Goal: Task Accomplishment & Management: Manage account settings

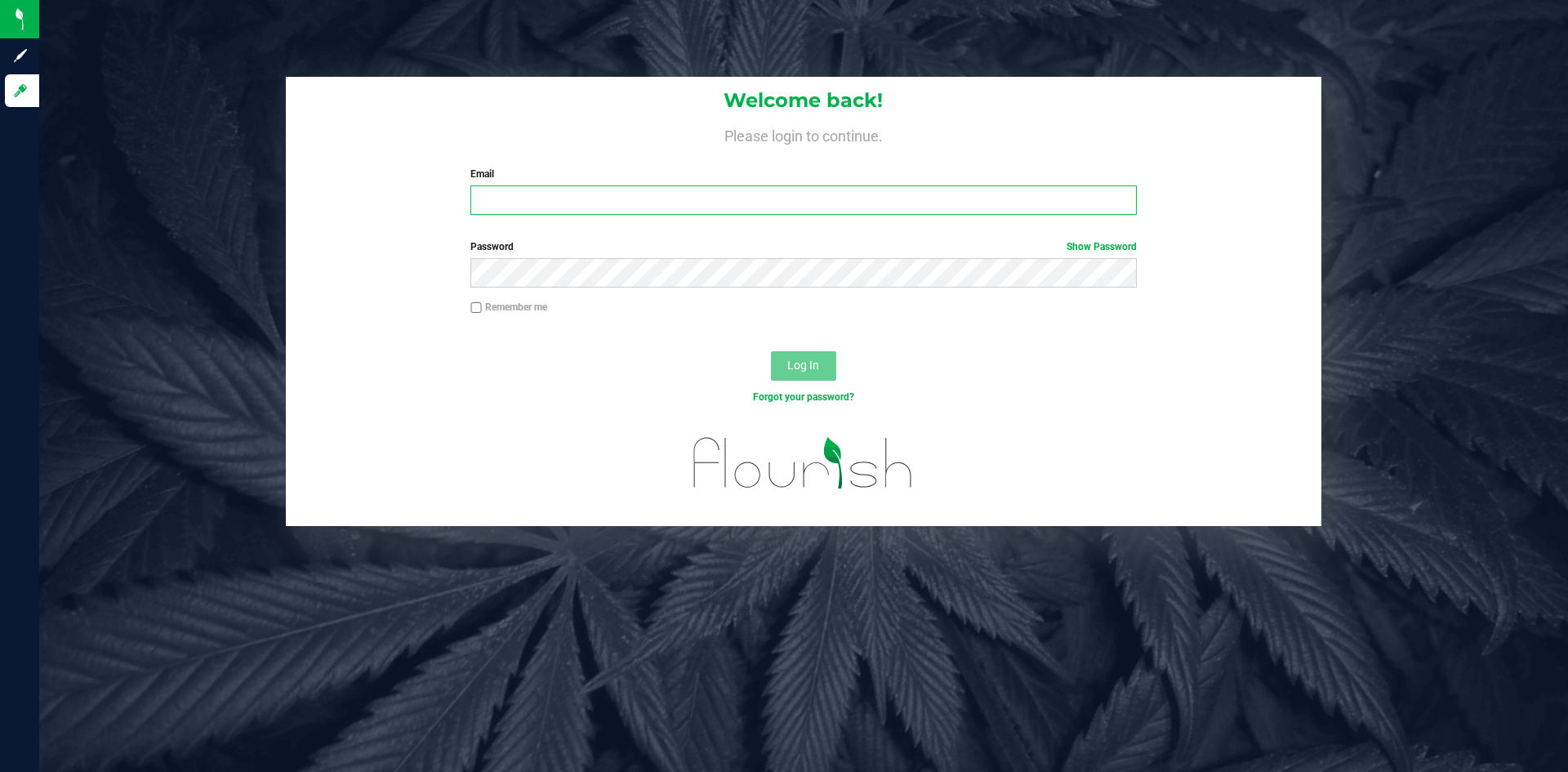
type input "rkingsley@omninofarms.com"
click at [633, 196] on input "rkingsley@omninofarms.com" at bounding box center [803, 200] width 666 height 29
click at [801, 359] on span "Log In" at bounding box center [804, 365] width 32 height 13
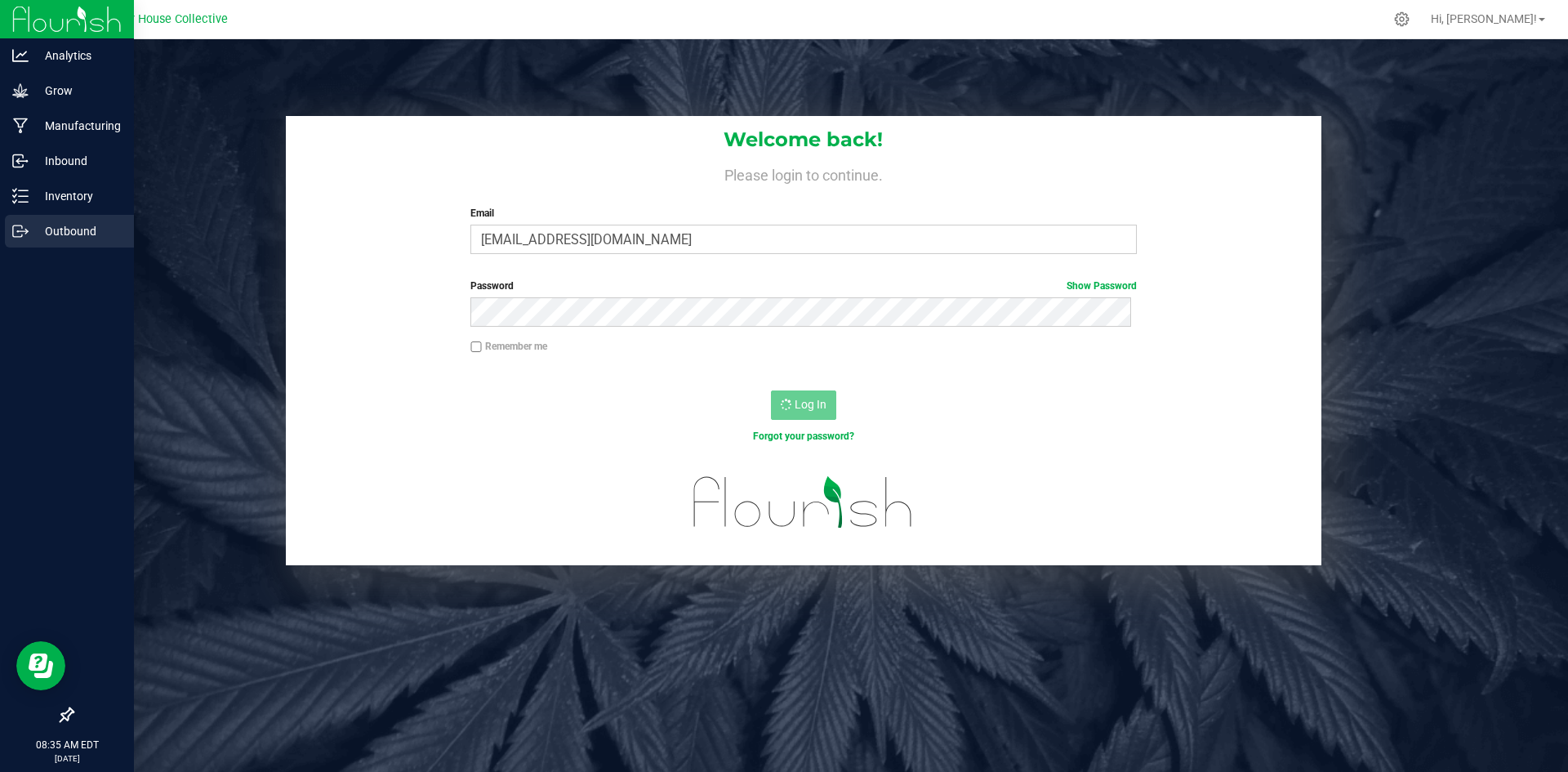
click at [43, 224] on p "Outbound" at bounding box center [78, 231] width 98 height 20
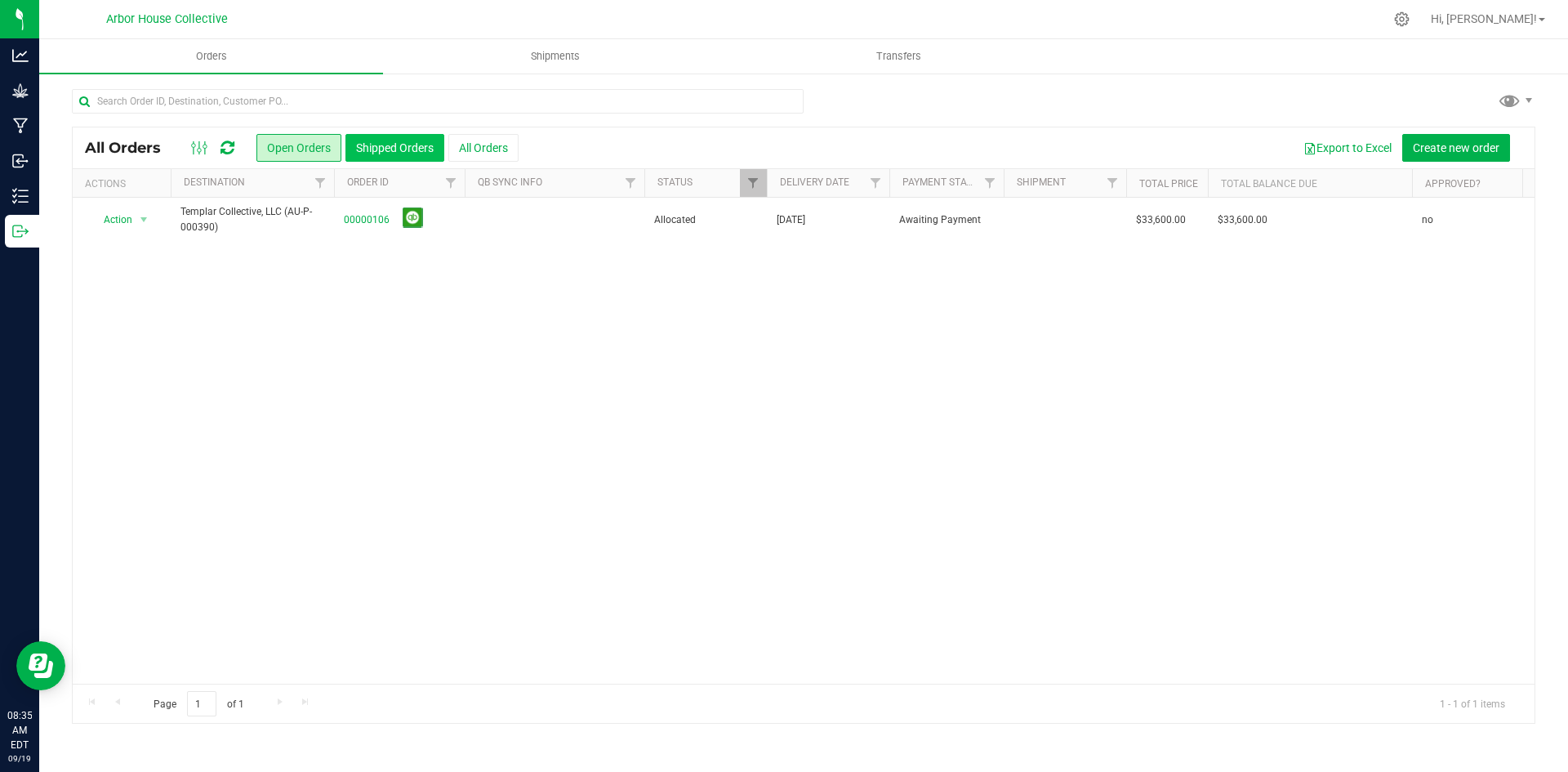
click at [387, 146] on button "Shipped Orders" at bounding box center [395, 147] width 99 height 28
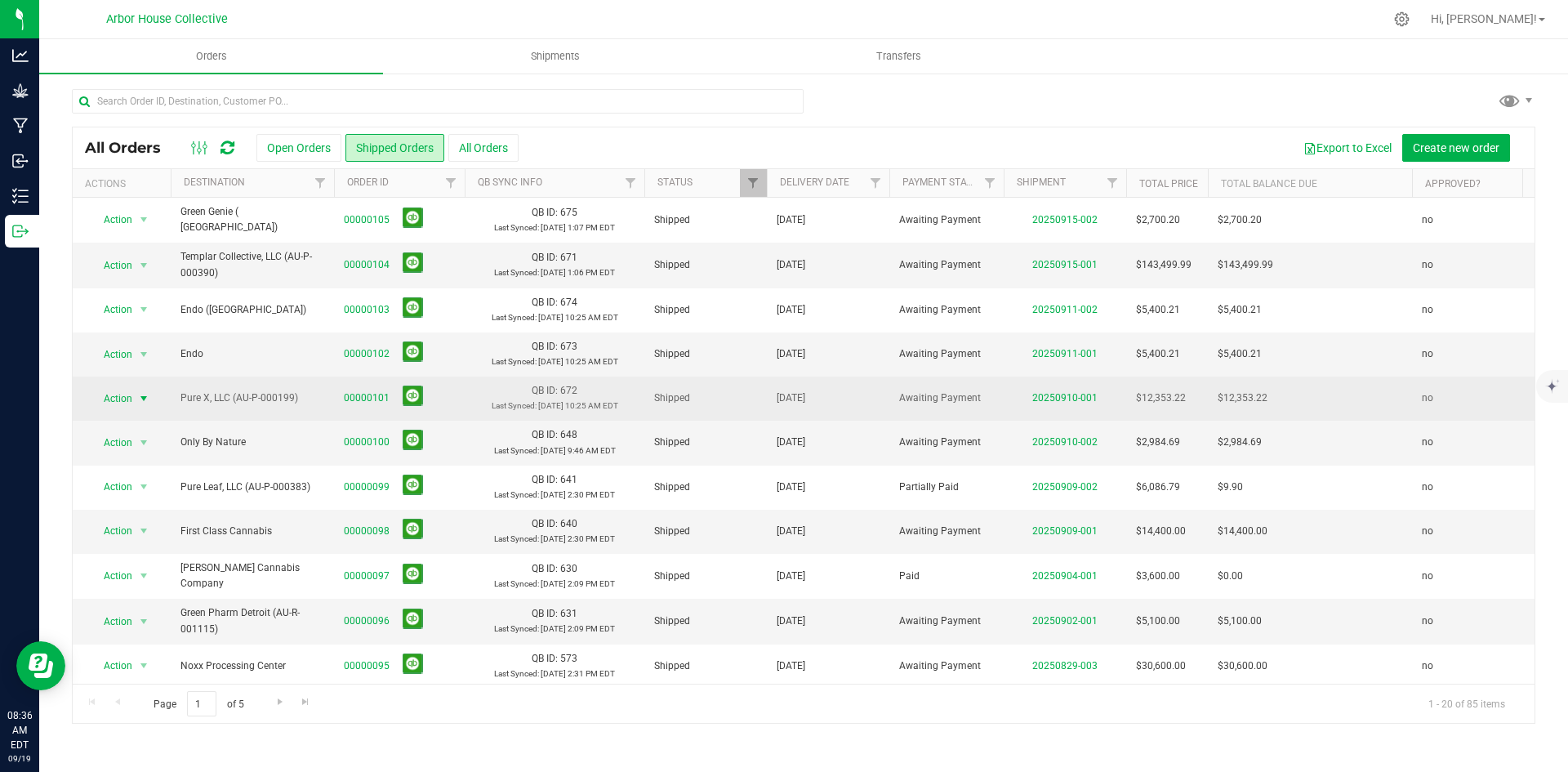
click at [142, 395] on span "select" at bounding box center [143, 398] width 13 height 13
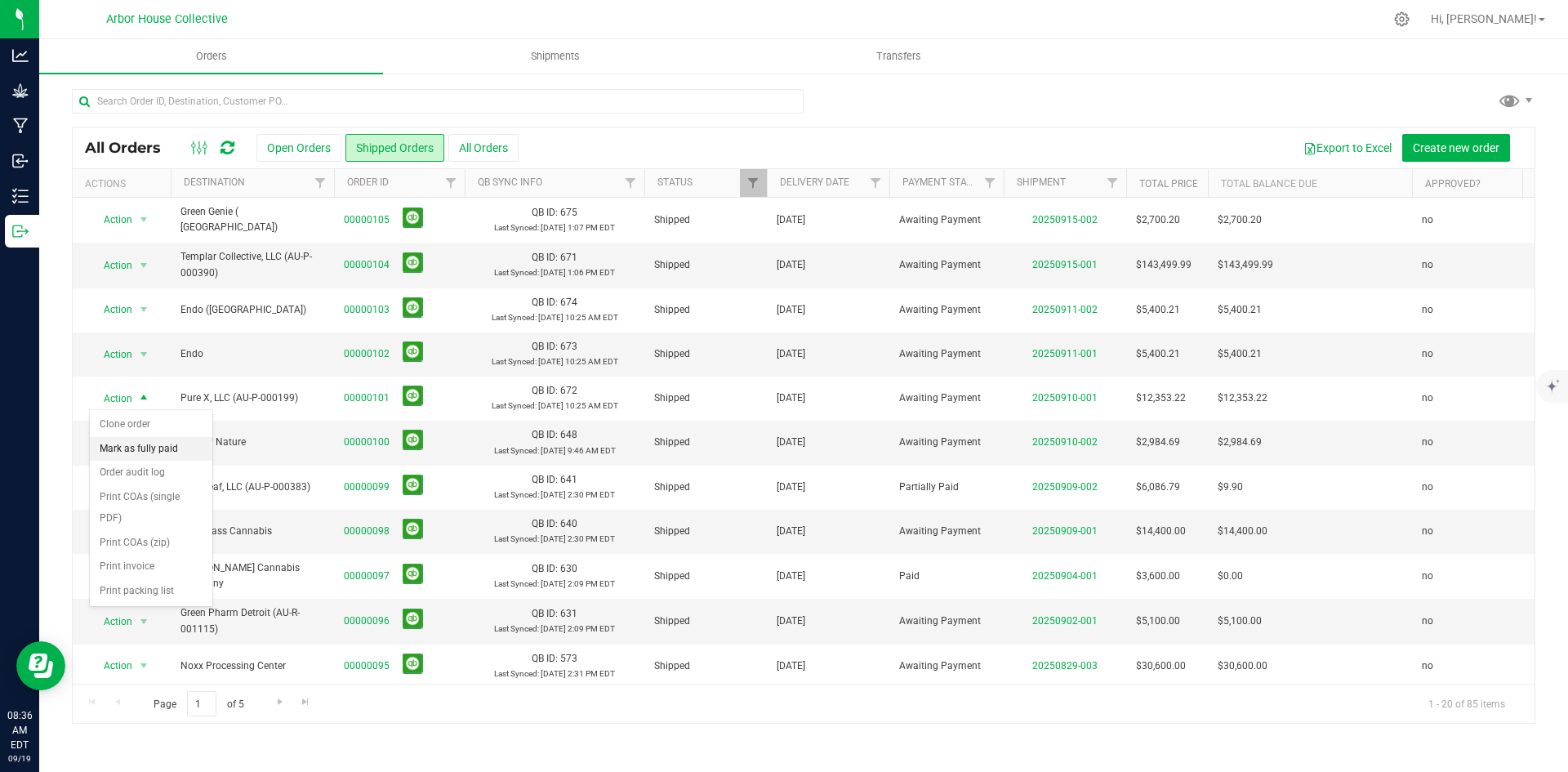
click at [144, 445] on li "Mark as fully paid" at bounding box center [151, 448] width 122 height 24
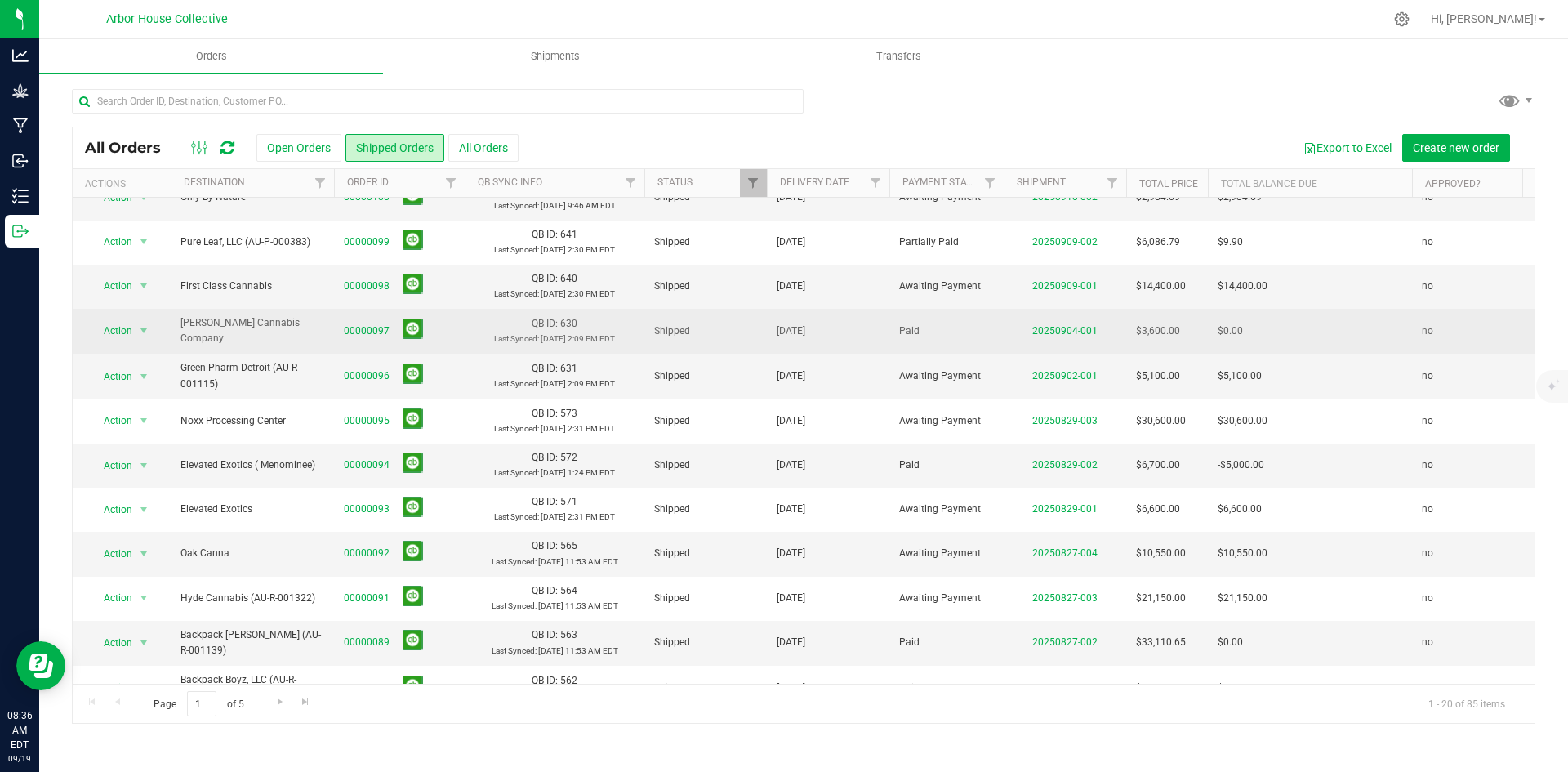
scroll to position [327, 0]
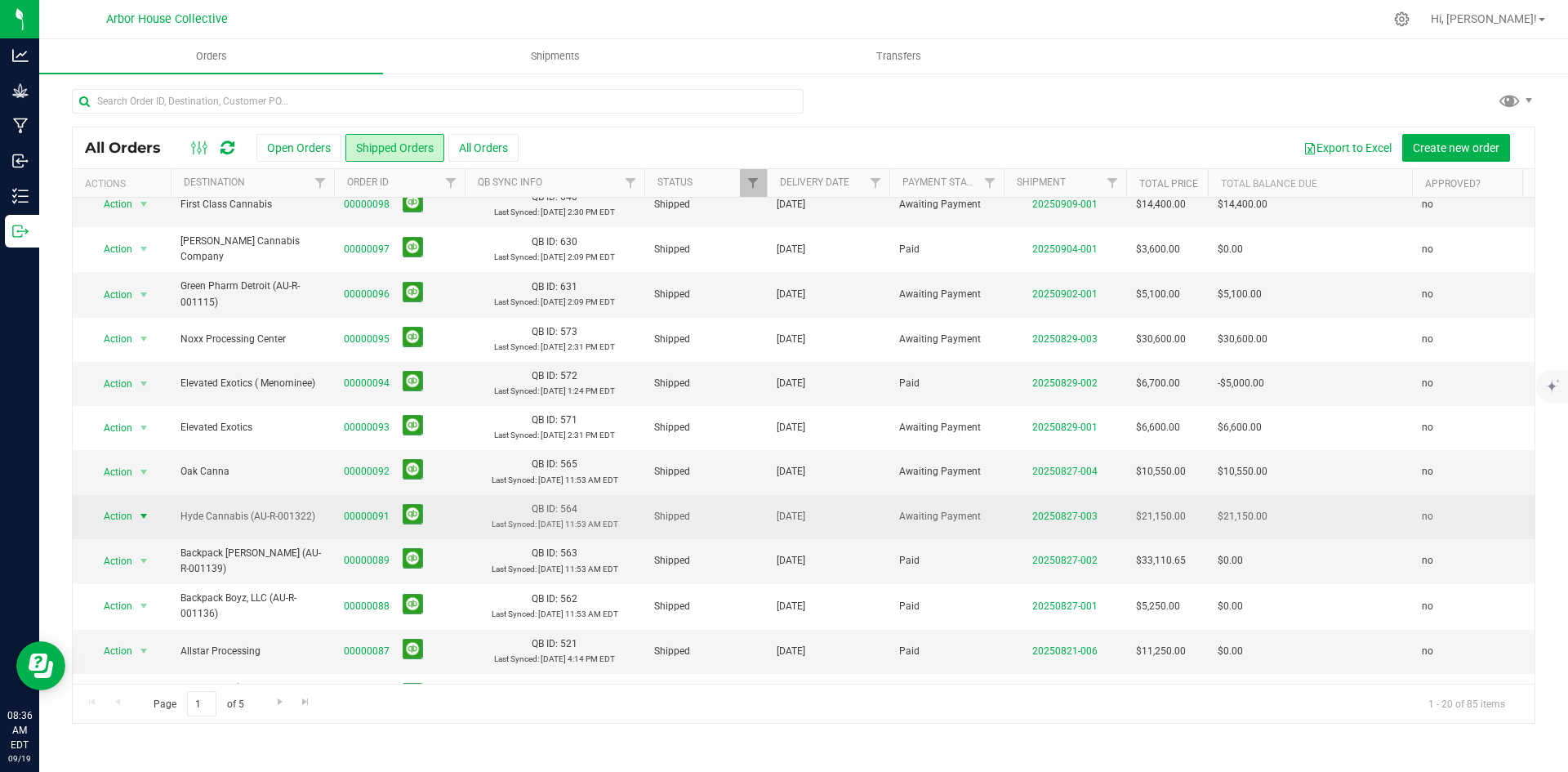
click at [143, 517] on span "select" at bounding box center [143, 516] width 13 height 13
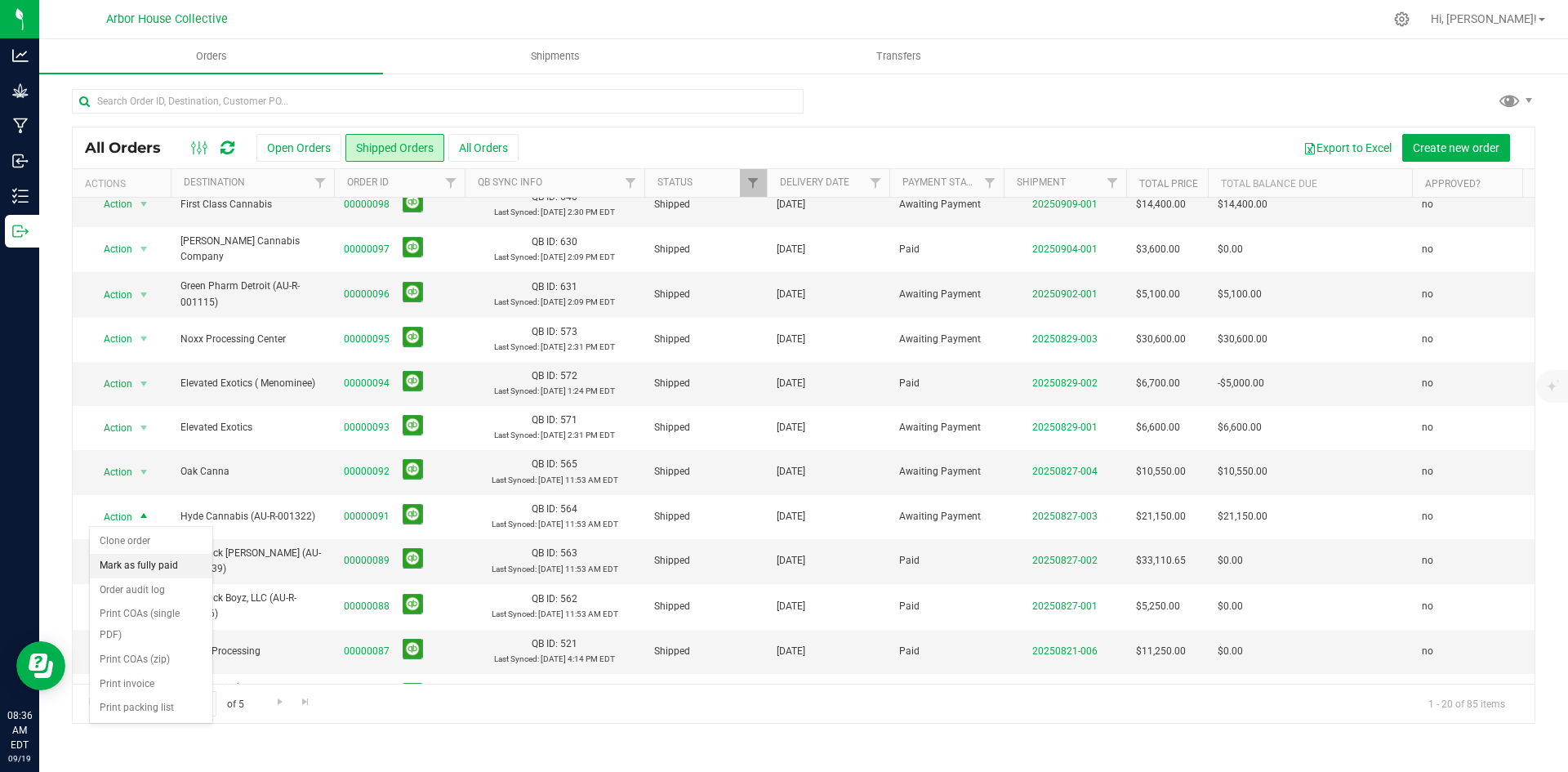
click at [142, 563] on li "Mark as fully paid" at bounding box center [151, 565] width 122 height 24
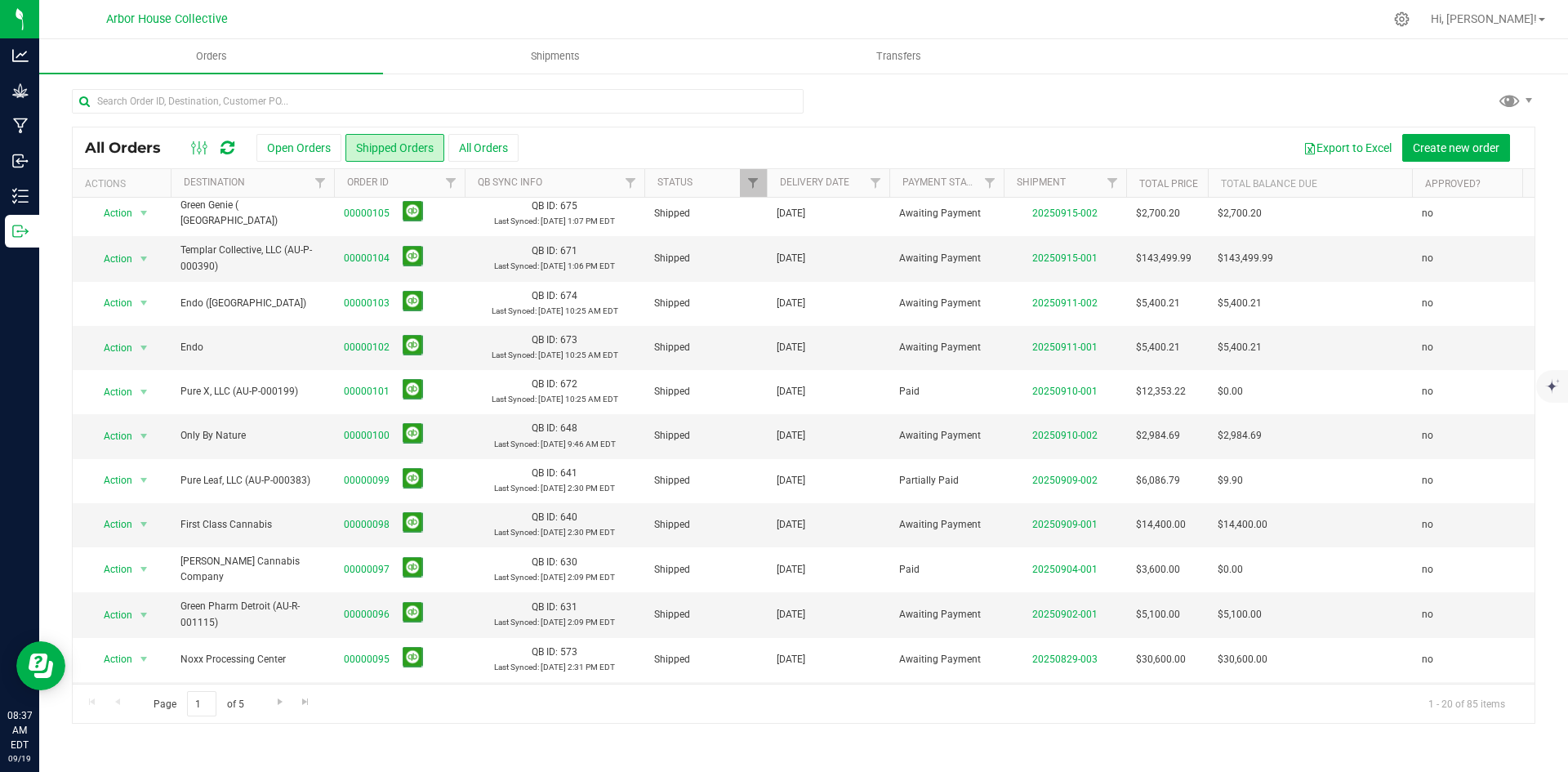
scroll to position [0, 0]
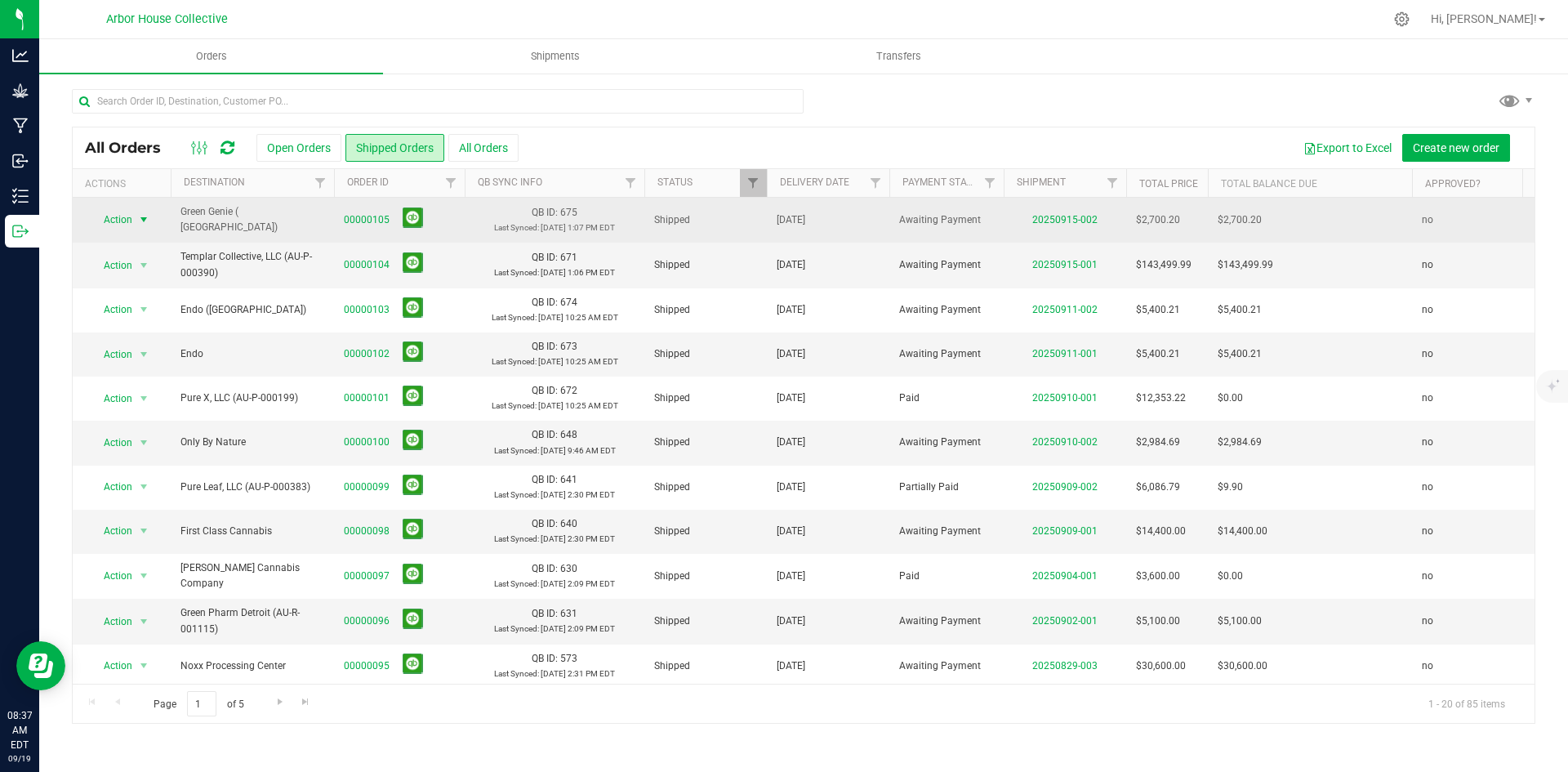
click at [144, 217] on span "select" at bounding box center [143, 219] width 13 height 13
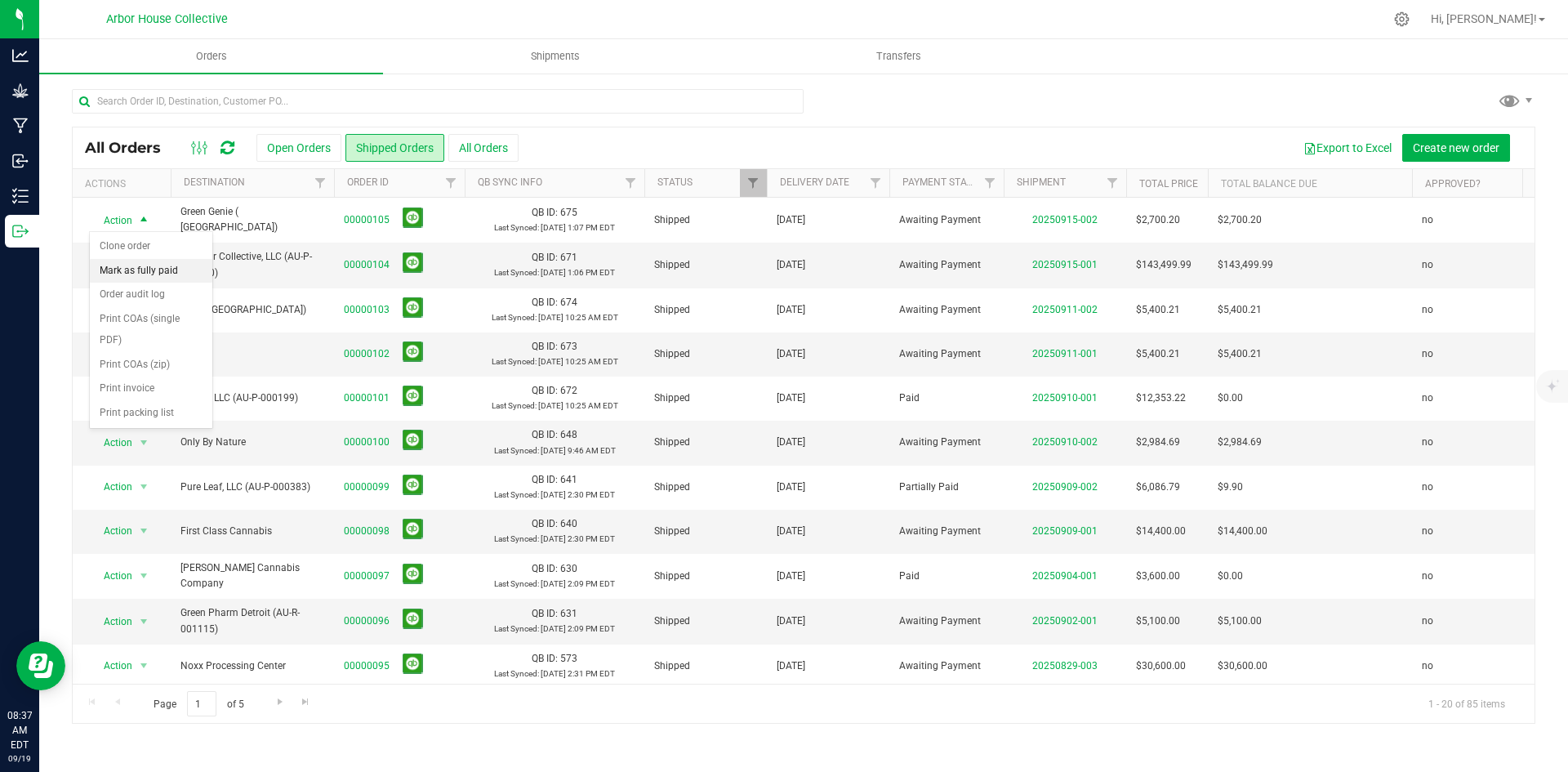
click at [143, 266] on li "Mark as fully paid" at bounding box center [151, 271] width 122 height 24
